Goal: Register for event/course

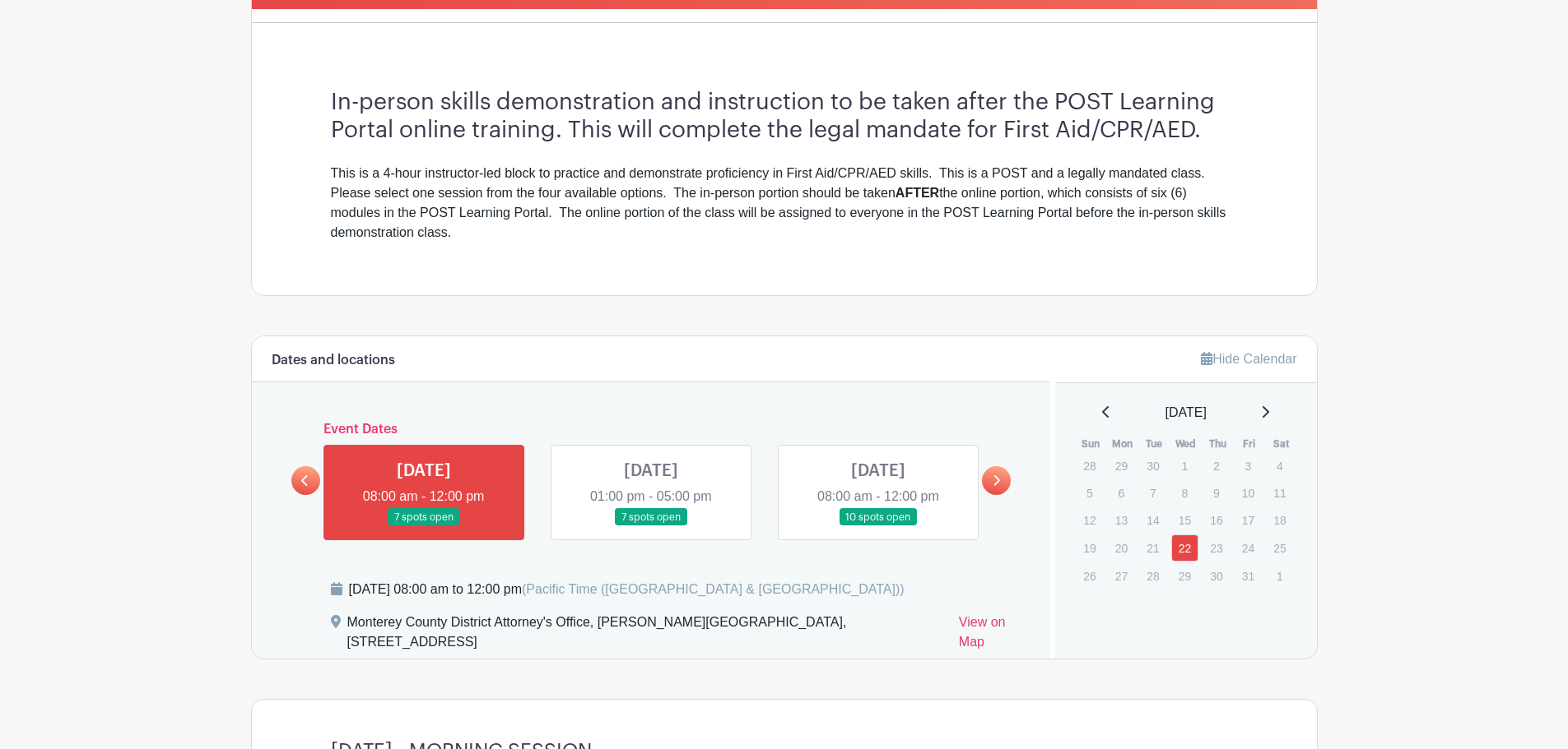
scroll to position [493, 0]
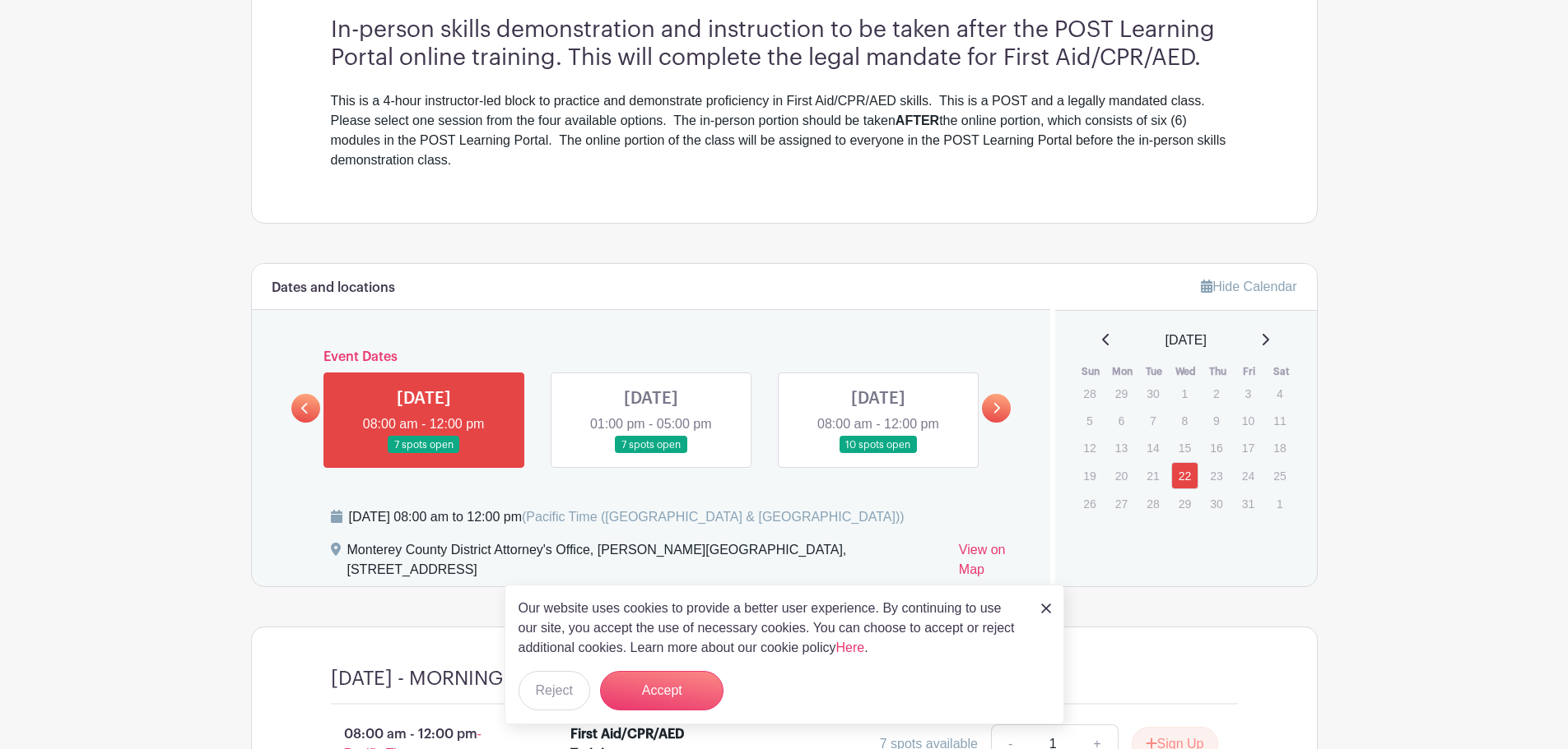
click at [1003, 410] on link at bounding box center [996, 408] width 29 height 29
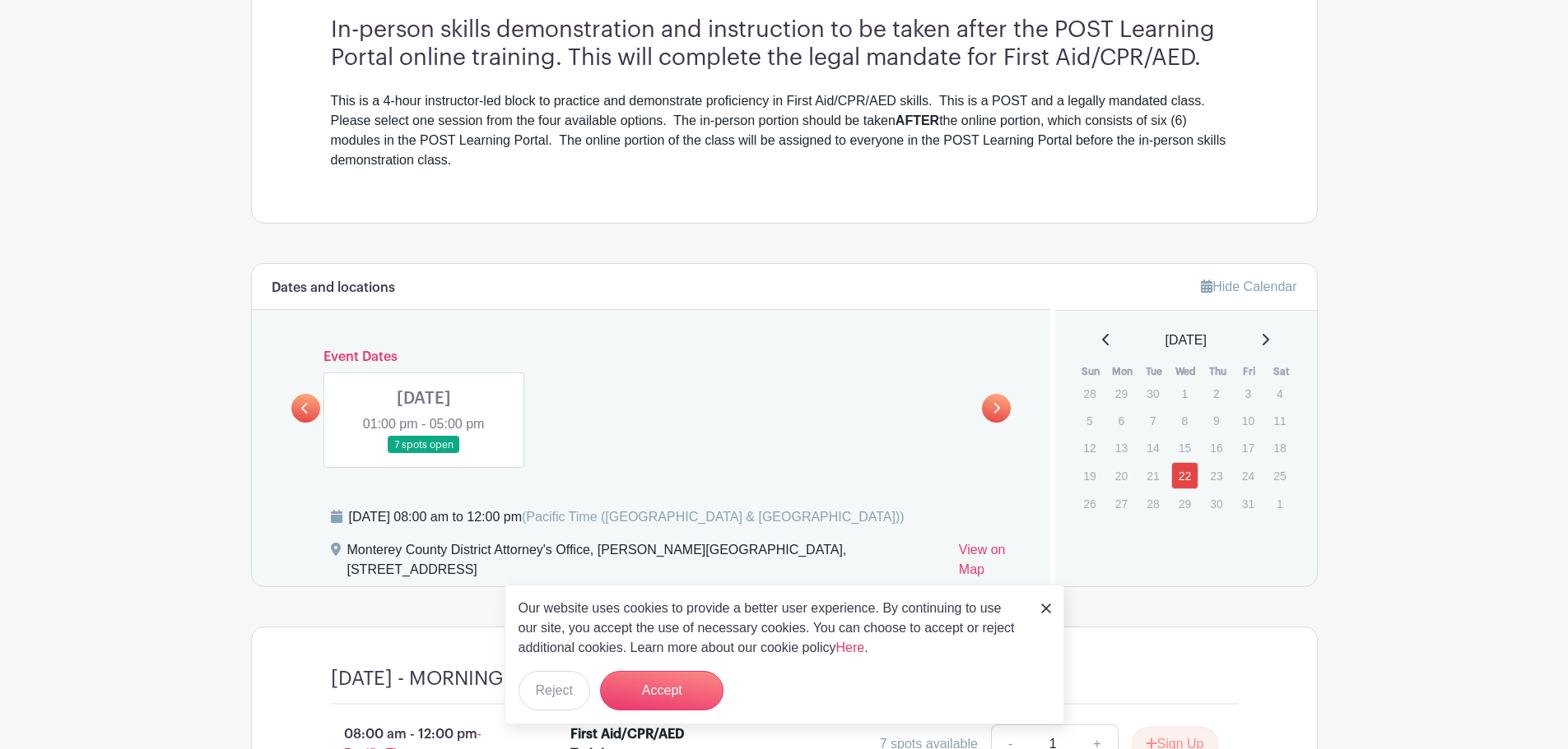
click at [424, 454] on link at bounding box center [424, 454] width 0 height 0
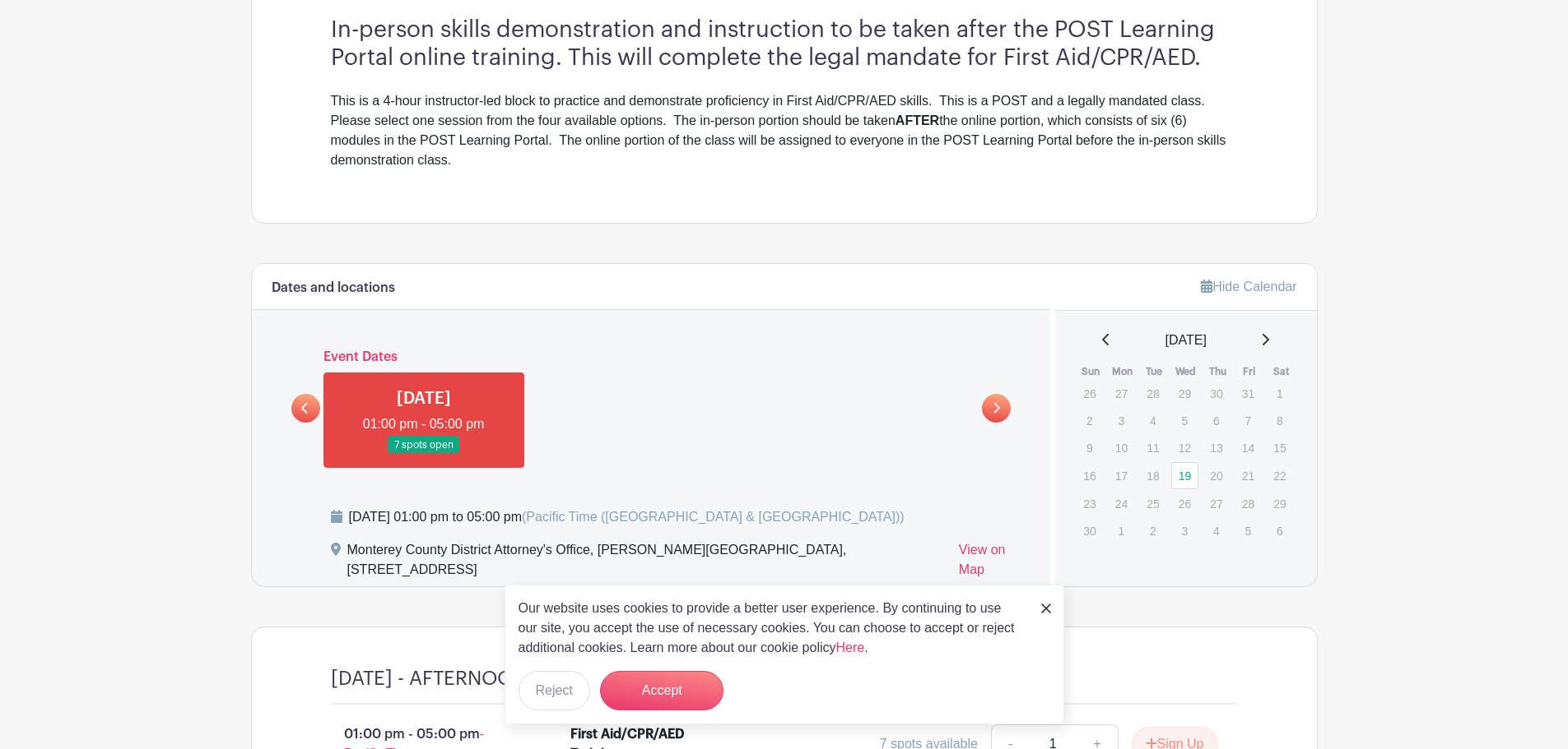
click at [1053, 616] on div "Our website uses cookies to provide a better user experience. By continuing to …" at bounding box center [784, 655] width 560 height 140
click at [1047, 611] on img at bounding box center [1046, 609] width 10 height 10
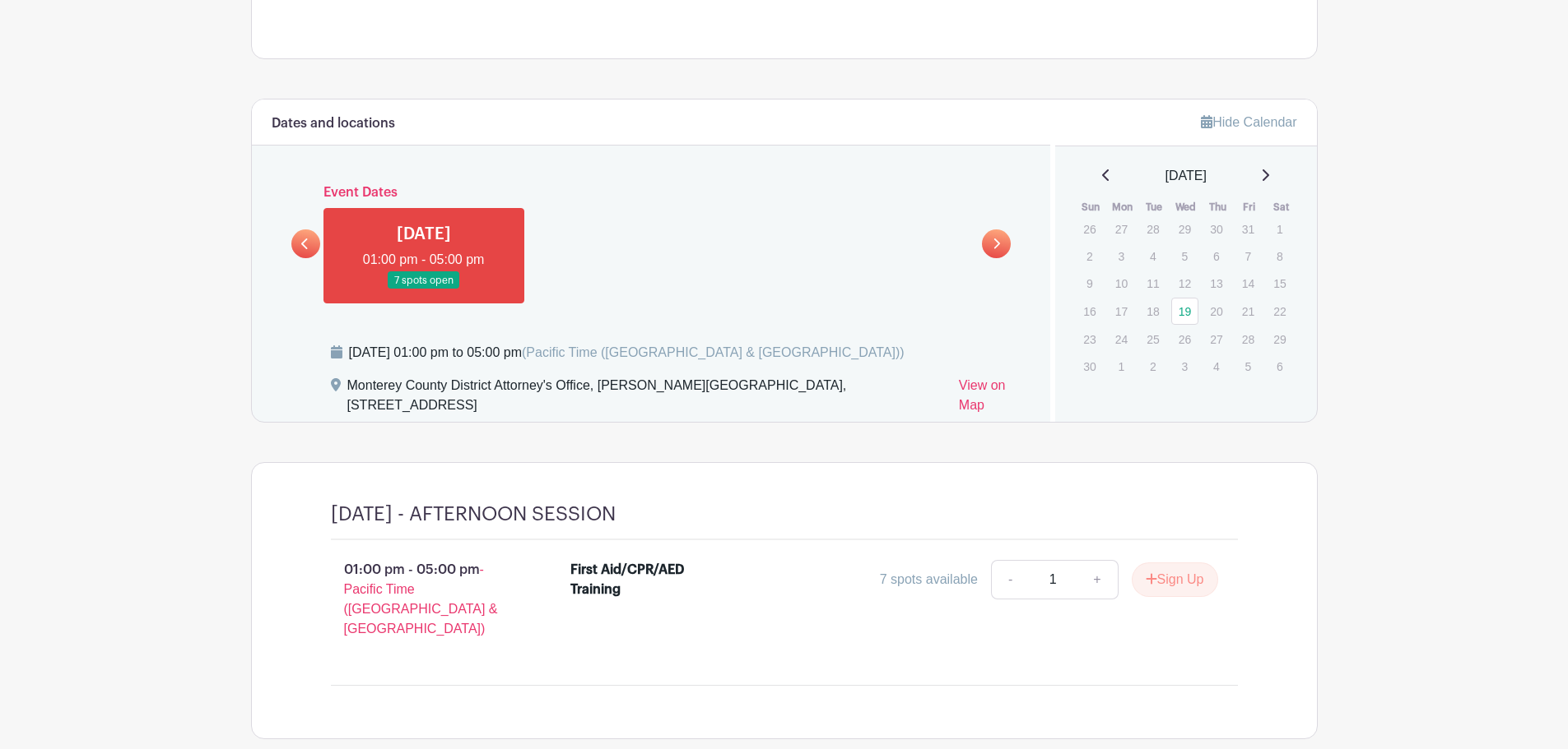
scroll to position [731, 0]
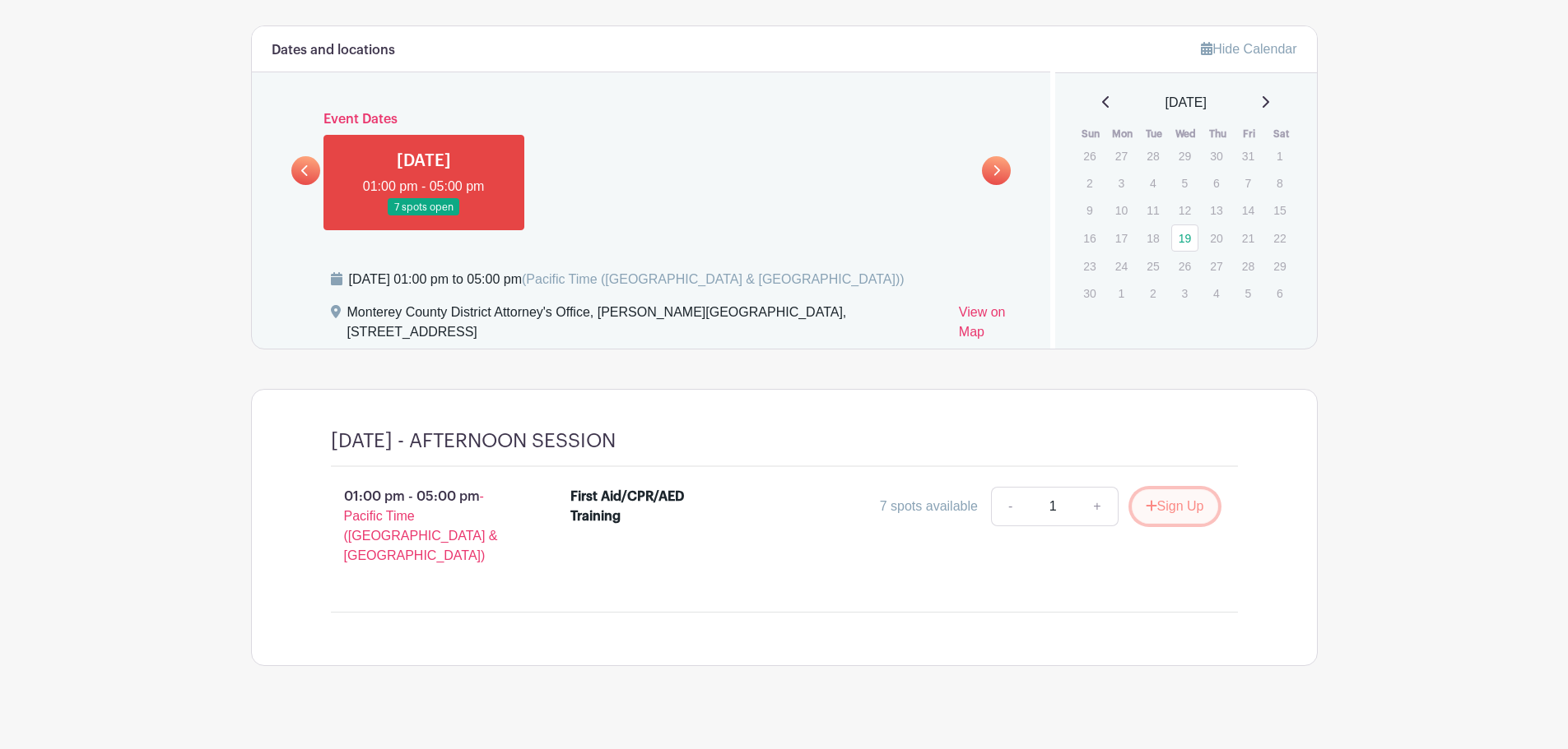
click at [1176, 513] on button "Sign Up" at bounding box center [1175, 506] width 86 height 35
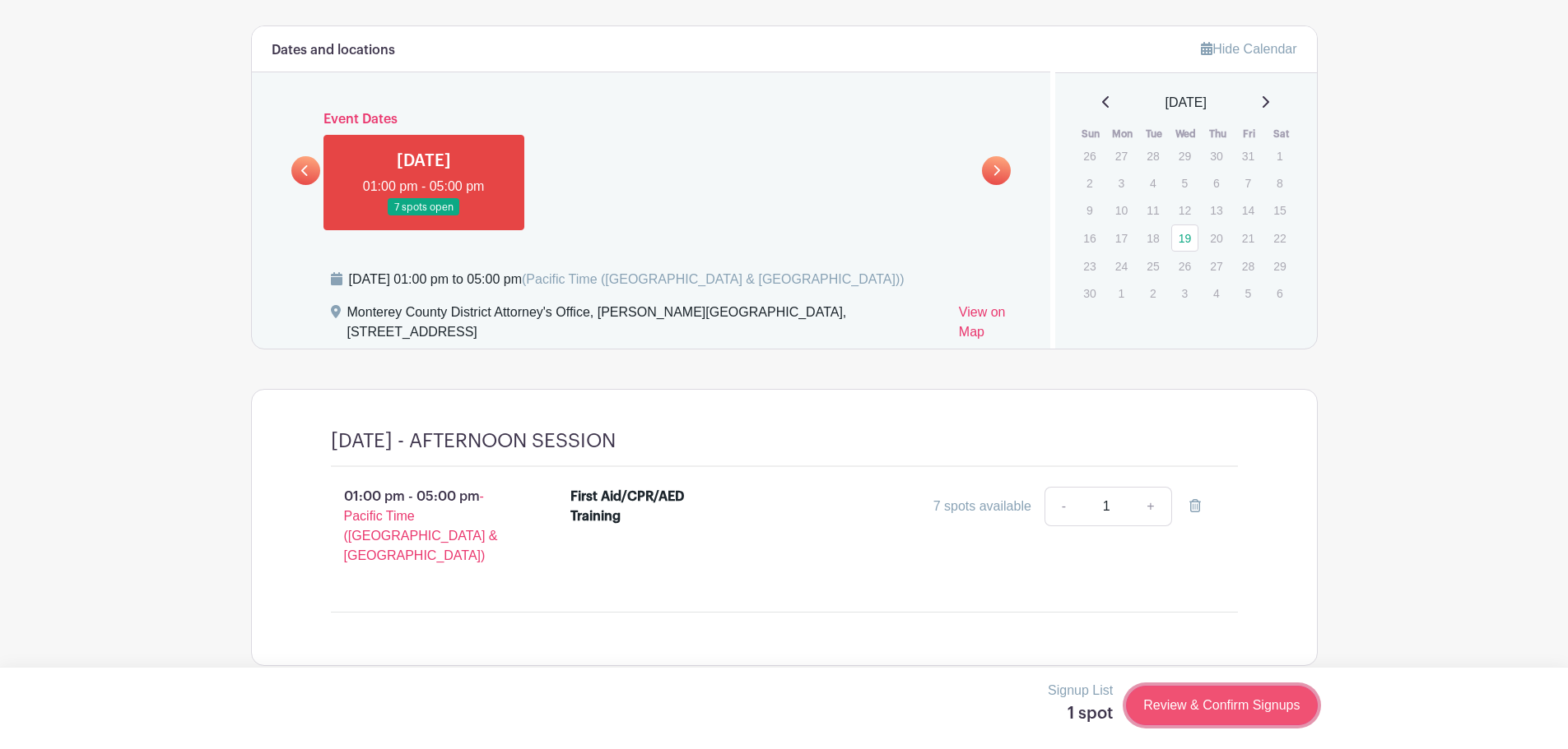
click at [1225, 714] on link "Review & Confirm Signups" at bounding box center [1221, 706] width 191 height 40
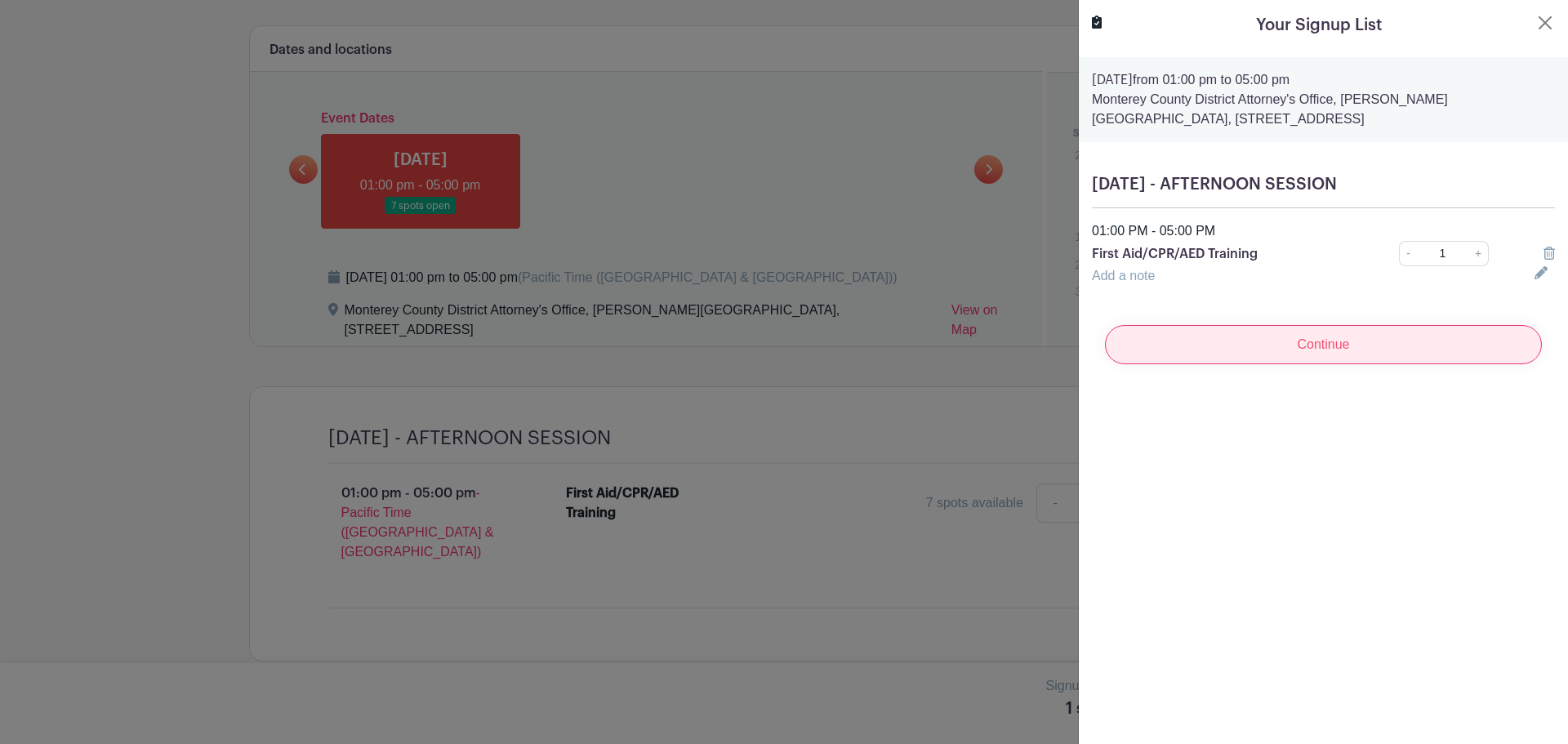
click at [1419, 337] on input "Continue" at bounding box center [1323, 345] width 437 height 39
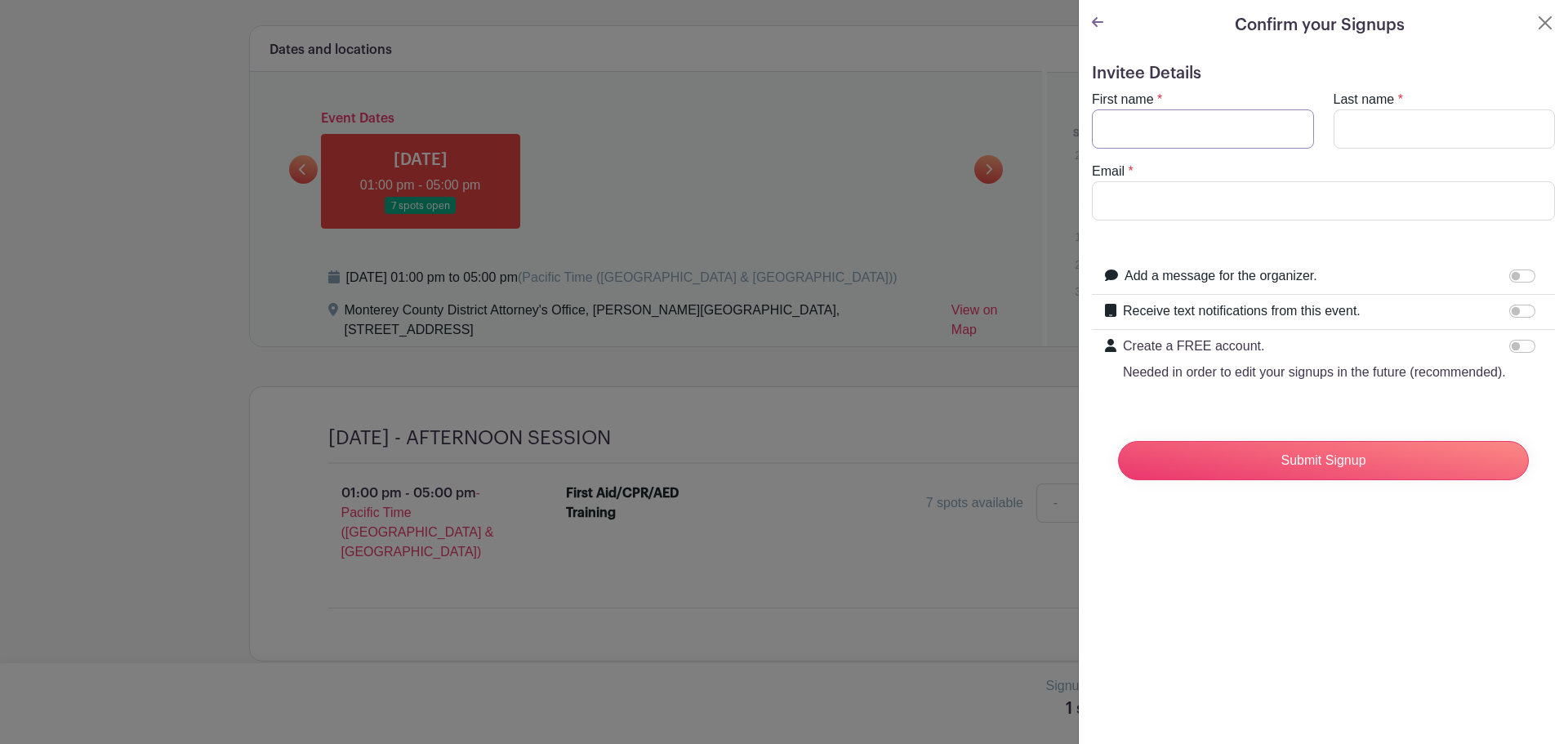
click at [1154, 122] on input "First name" at bounding box center [1203, 130] width 222 height 39
type input "[PERSON_NAME]"
click at [1254, 187] on input "Email" at bounding box center [1324, 201] width 463 height 39
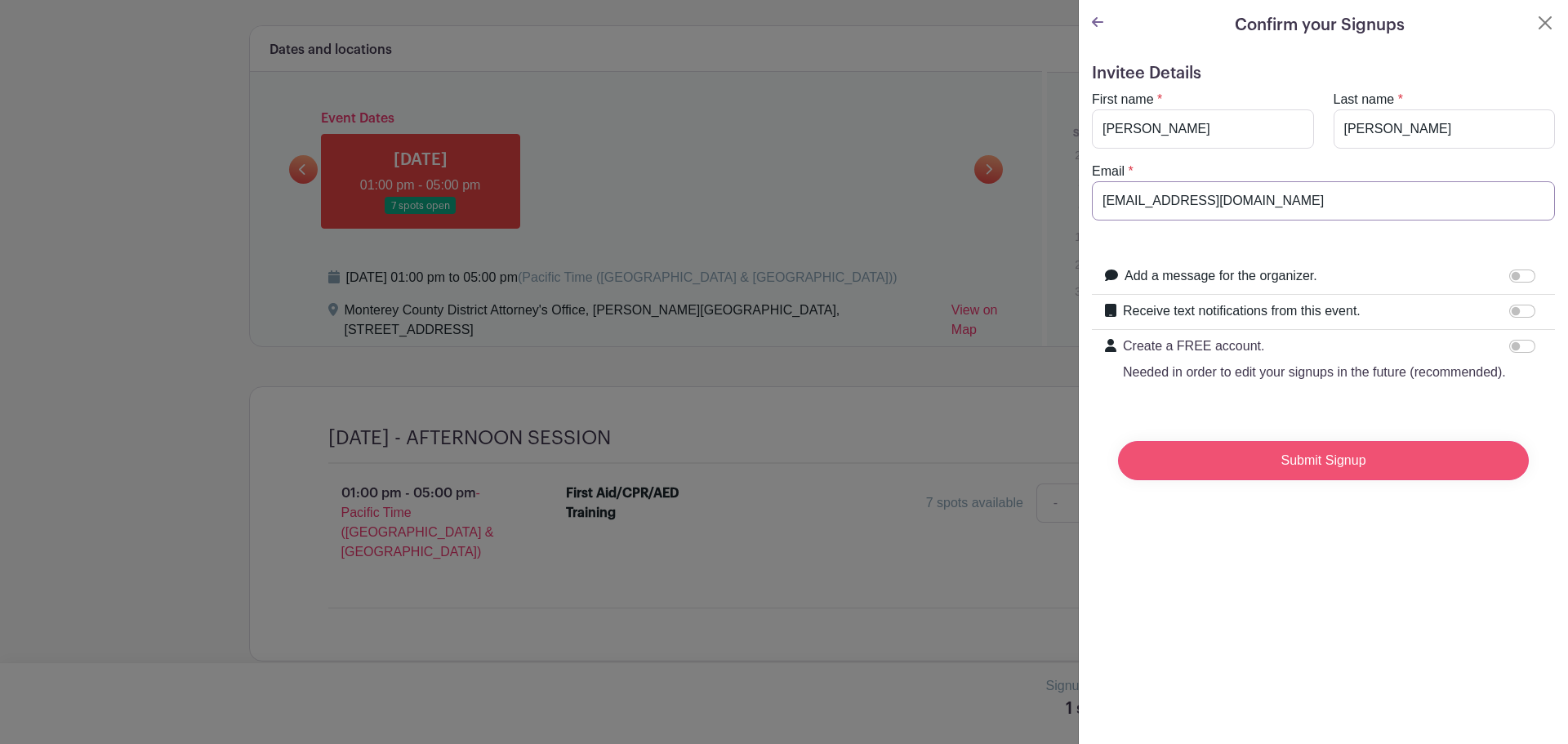
type input "[EMAIL_ADDRESS][DOMAIN_NAME]"
click at [1356, 466] on input "Submit Signup" at bounding box center [1324, 461] width 411 height 39
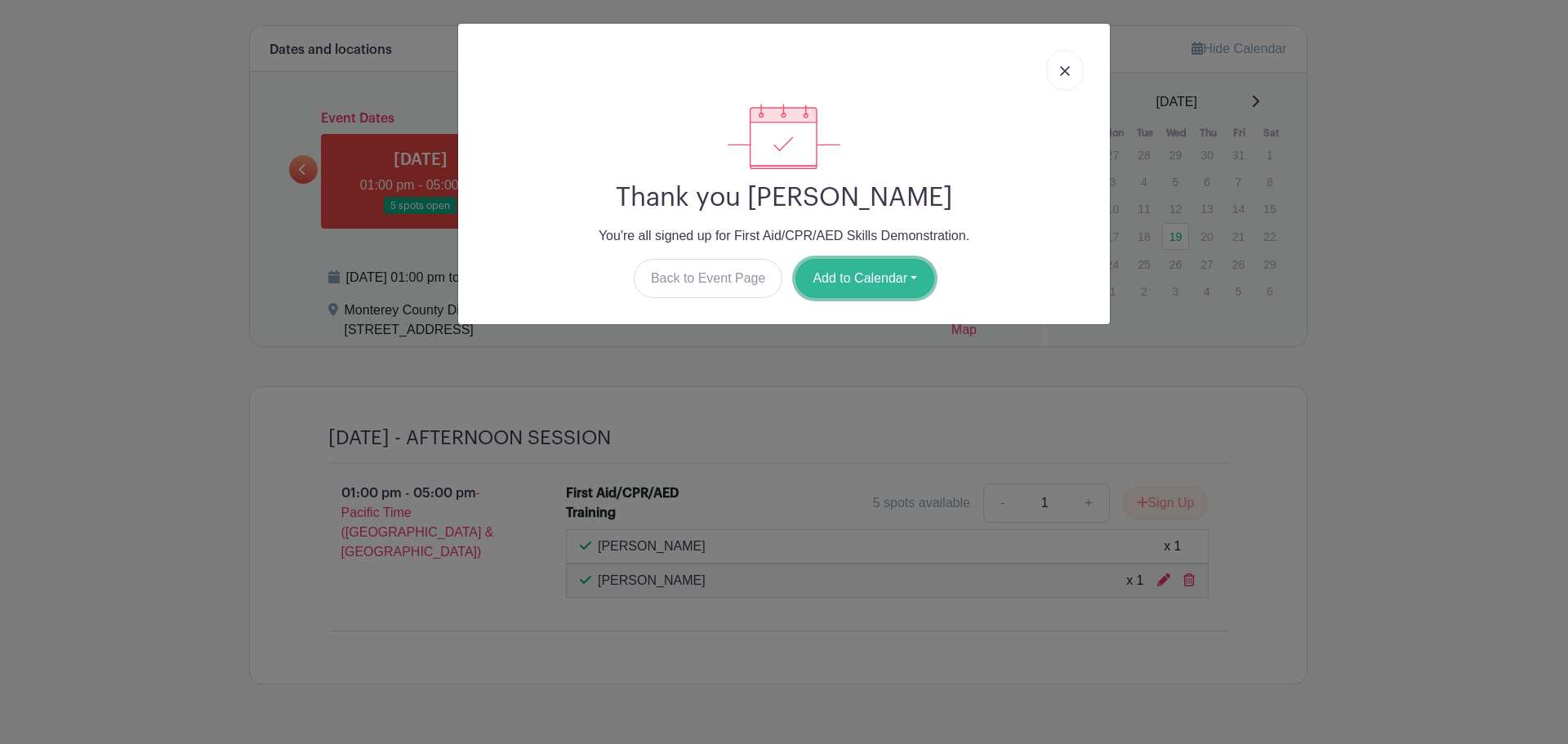
click at [820, 277] on button "Add to Calendar" at bounding box center [865, 279] width 139 height 39
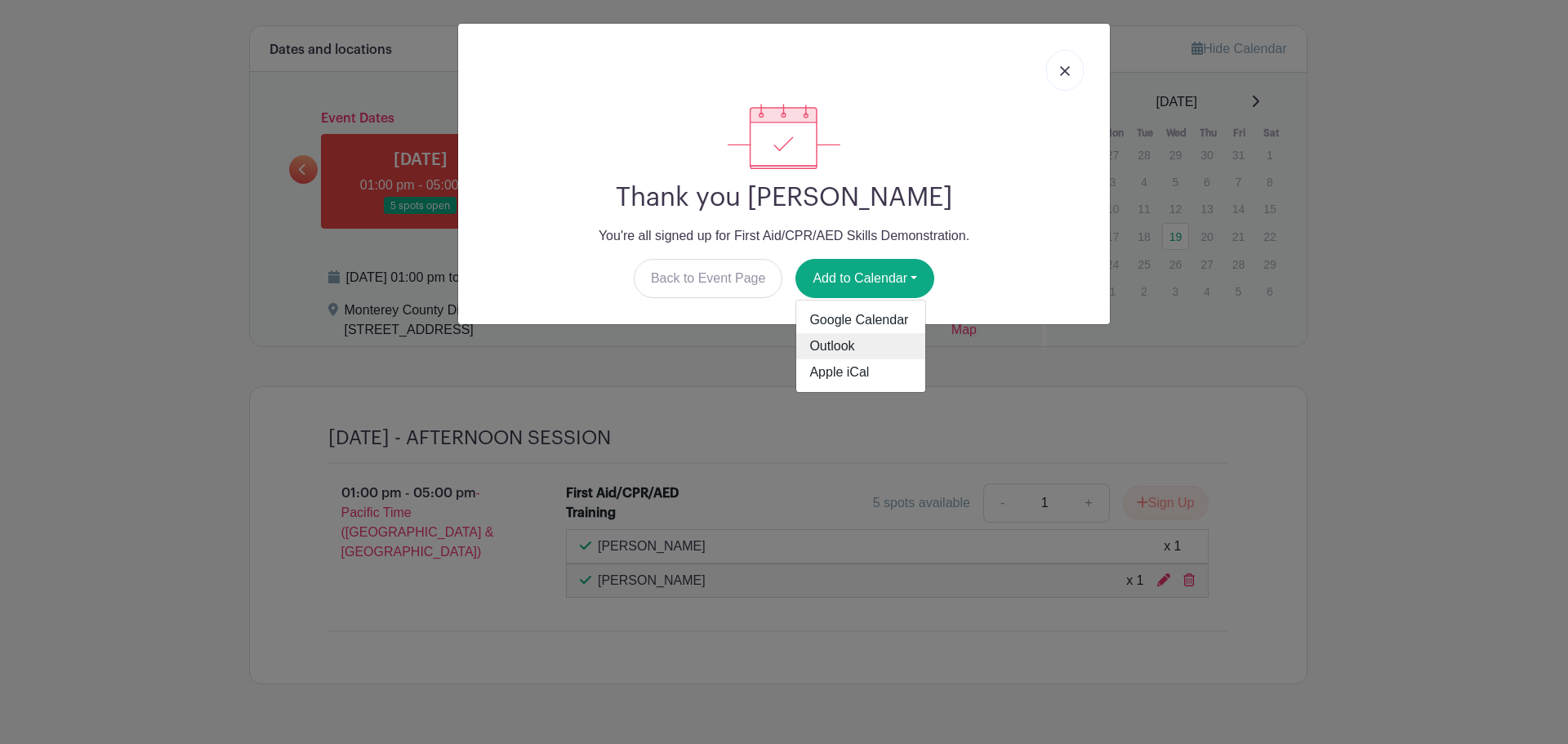
click at [851, 351] on link "Outlook" at bounding box center [862, 346] width 130 height 27
click at [1074, 67] on link at bounding box center [1065, 71] width 37 height 41
